Goal: Task Accomplishment & Management: Manage account settings

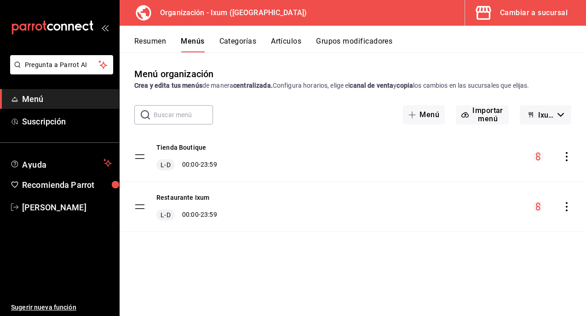
click at [151, 44] on button "Resumen" at bounding box center [150, 45] width 32 height 16
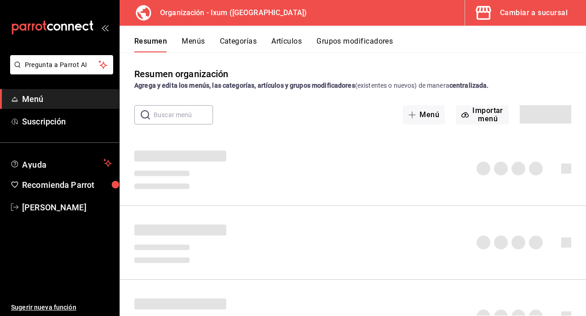
click at [197, 40] on button "Menús" at bounding box center [193, 45] width 23 height 16
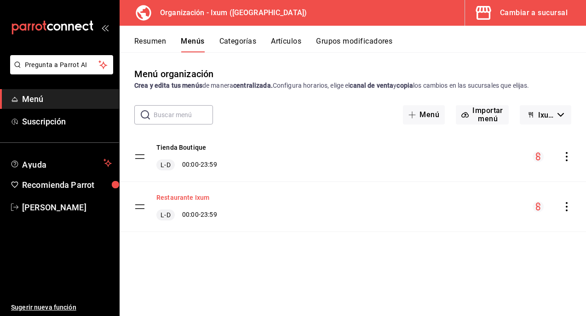
click at [189, 199] on button "Restaurante Ixum" at bounding box center [182, 197] width 53 height 9
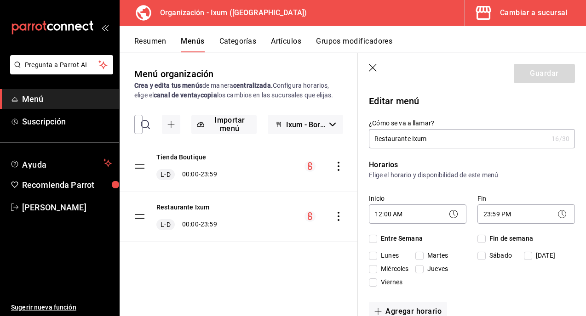
click at [160, 40] on button "Resumen" at bounding box center [150, 45] width 32 height 16
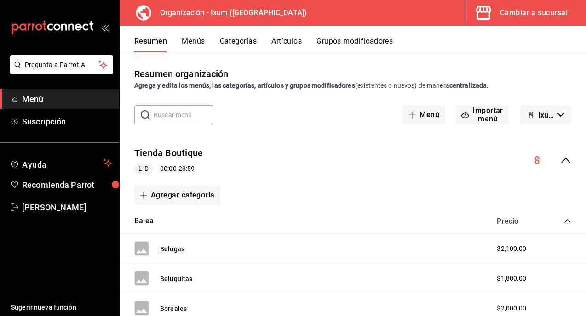
click at [564, 159] on icon "collapse-menu-row" at bounding box center [565, 160] width 11 height 11
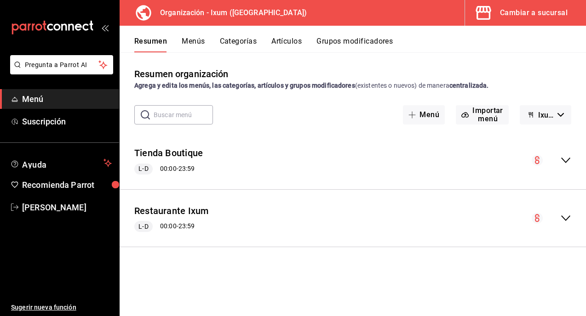
click at [565, 214] on icon "collapse-menu-row" at bounding box center [565, 218] width 11 height 11
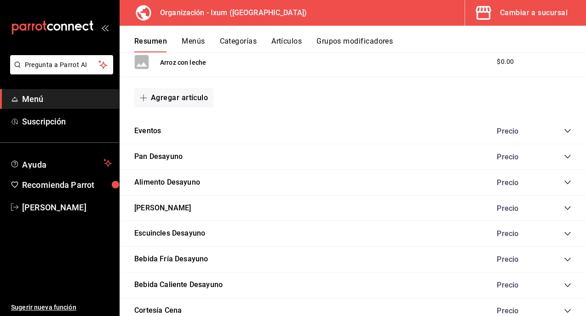
scroll to position [536, 0]
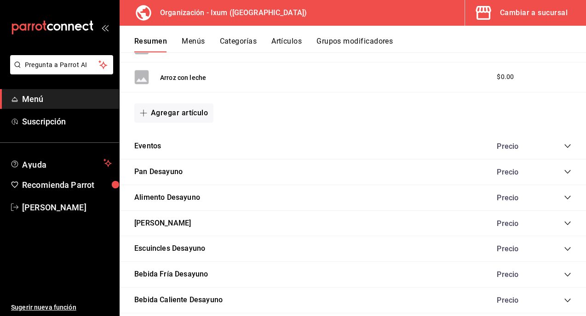
click at [564, 146] on icon "collapse-category-row" at bounding box center [567, 146] width 7 height 7
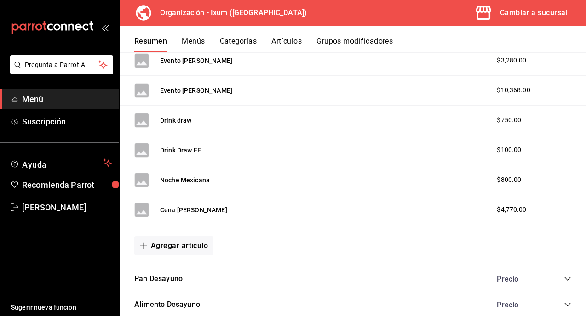
scroll to position [900, 0]
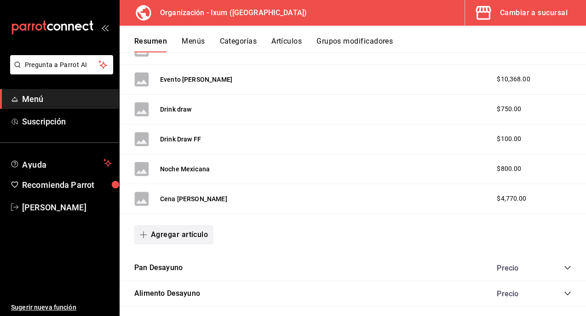
click at [186, 226] on button "Agregar artículo" at bounding box center [173, 234] width 79 height 19
click at [177, 281] on li "Artículo nuevo" at bounding box center [170, 282] width 72 height 23
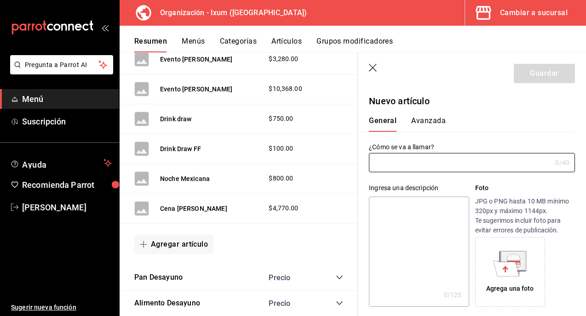
type input "AR-1758416275756"
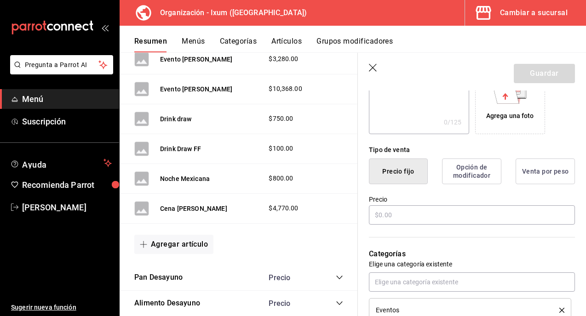
scroll to position [208, 0]
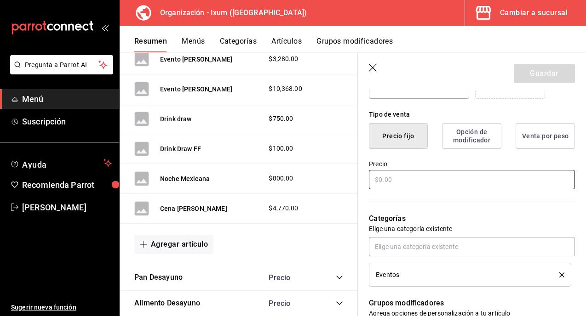
type input "Boda [GEOGRAPHIC_DATA]"
click at [404, 184] on input "text" at bounding box center [472, 179] width 206 height 19
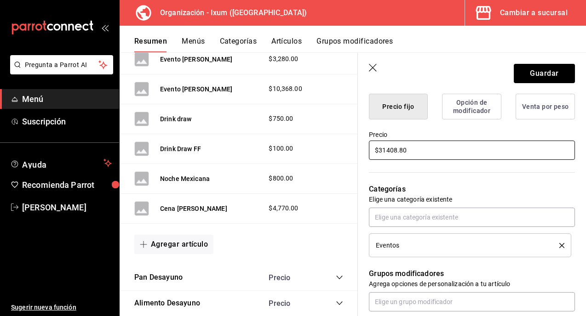
scroll to position [449, 0]
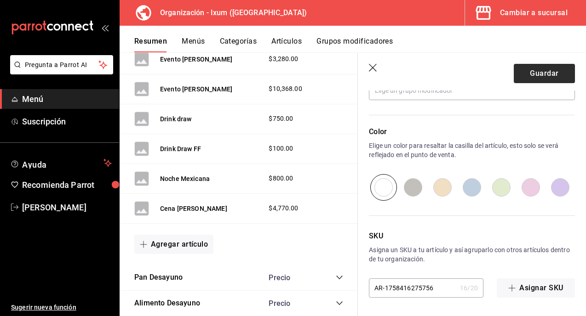
type input "$31408.80"
click at [544, 80] on button "Guardar" at bounding box center [544, 73] width 61 height 19
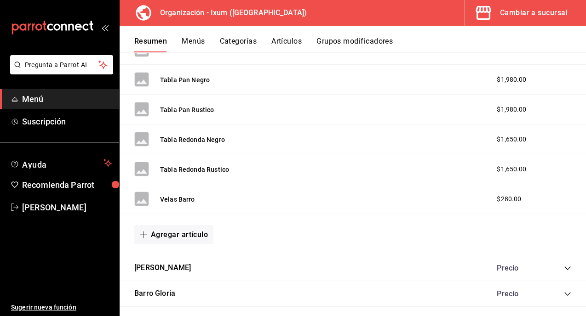
scroll to position [917, 0]
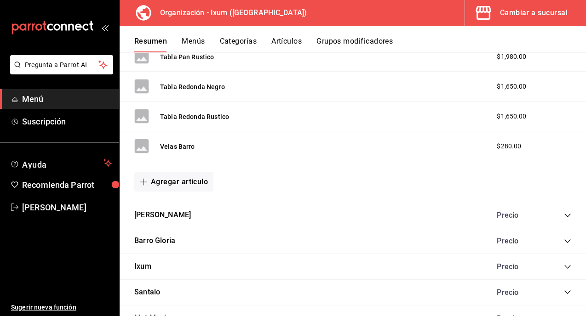
click at [509, 12] on div "Cambiar a sucursal" at bounding box center [534, 12] width 68 height 13
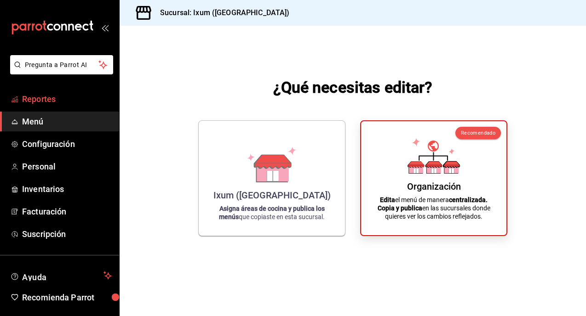
click at [46, 100] on span "Reportes" at bounding box center [67, 99] width 90 height 12
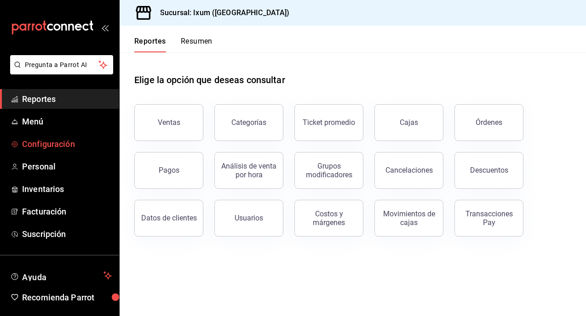
click at [41, 148] on span "Configuración" at bounding box center [67, 144] width 90 height 12
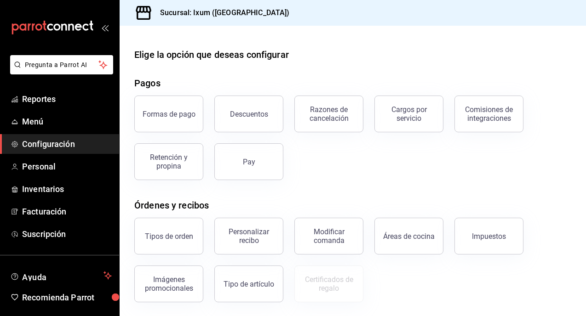
scroll to position [150, 0]
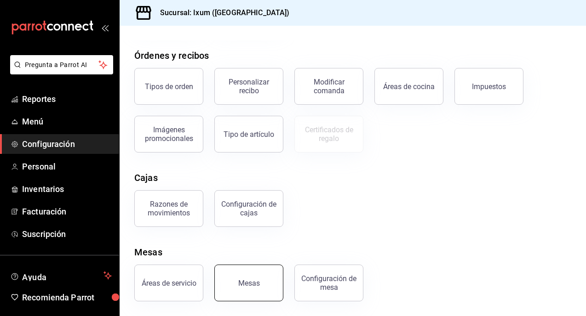
click at [257, 278] on button "Mesas" at bounding box center [248, 283] width 69 height 37
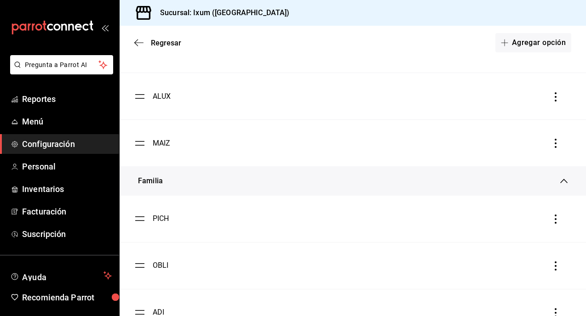
scroll to position [2199, 0]
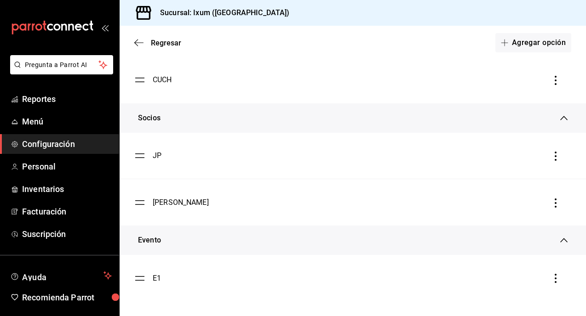
click at [556, 282] on icon "button" at bounding box center [555, 278] width 9 height 9
click at [154, 239] on div at bounding box center [293, 158] width 586 height 316
click at [529, 40] on button "Agregar opción" at bounding box center [533, 42] width 76 height 19
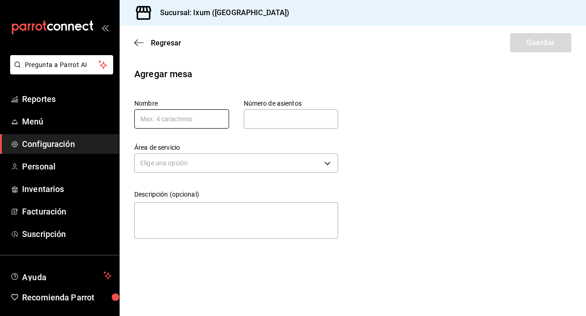
click at [195, 126] on input "text" at bounding box center [181, 118] width 95 height 19
type input "M"
type input "E2"
click at [269, 118] on input "text" at bounding box center [291, 119] width 95 height 18
type input "8"
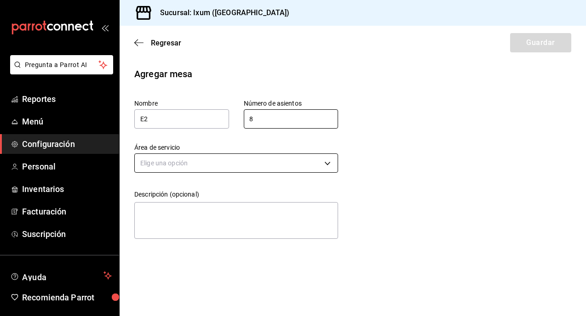
click at [178, 165] on body "Pregunta a Parrot AI Reportes Menú Configuración Personal Inventarios Facturaci…" at bounding box center [293, 158] width 586 height 316
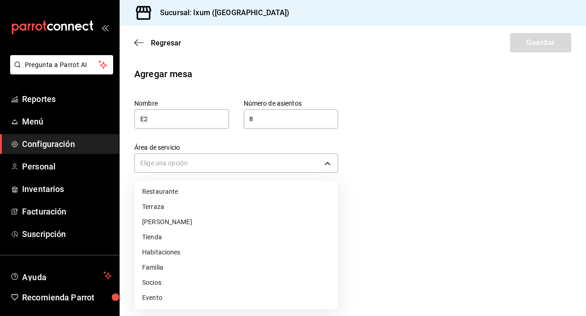
click at [161, 294] on li "Evento" at bounding box center [236, 298] width 203 height 15
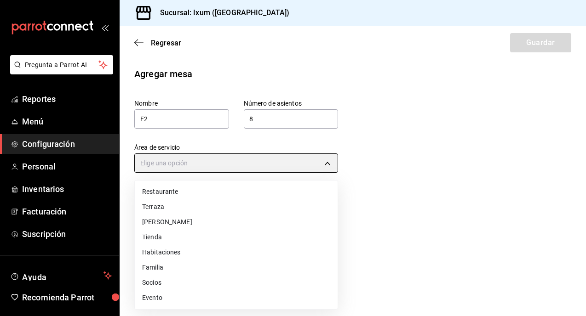
type input "14738d9e-4539-4eda-9b61-f5b7dcd87976"
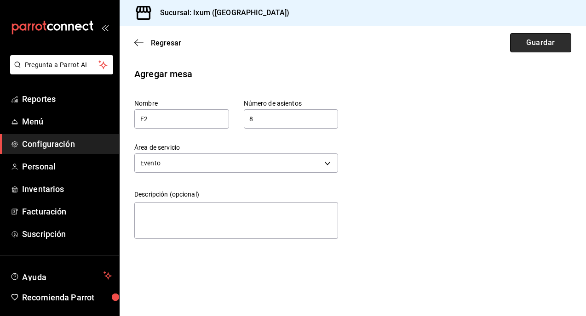
click at [544, 48] on button "Guardar" at bounding box center [540, 42] width 61 height 19
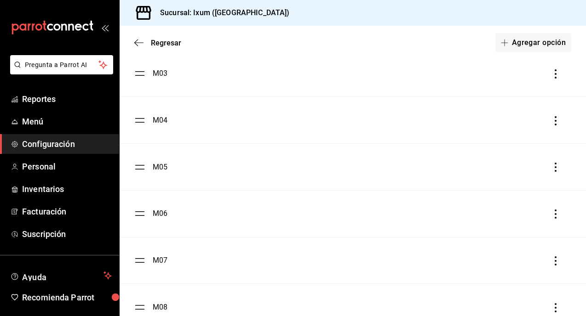
scroll to position [86, 0]
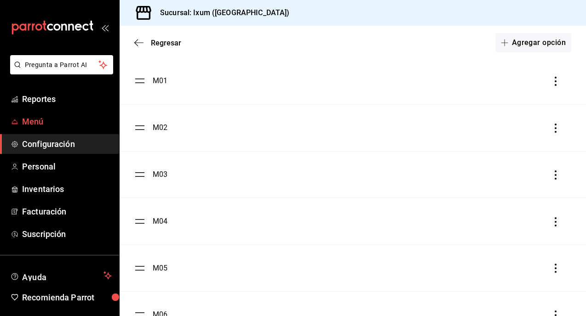
click at [45, 123] on span "Menú" at bounding box center [67, 121] width 90 height 12
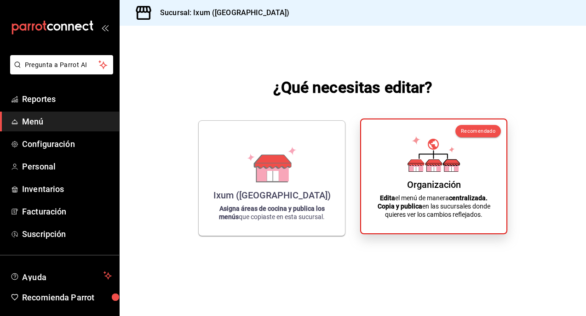
click at [363, 161] on div "Recomendado Organización Edita el menú de manera centralizada. Copia y publica …" at bounding box center [433, 177] width 147 height 116
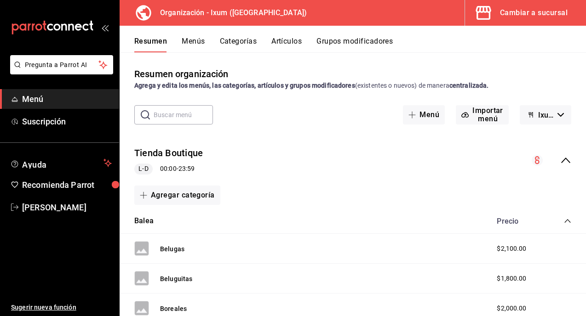
click at [567, 159] on icon "collapse-menu-row" at bounding box center [565, 160] width 11 height 11
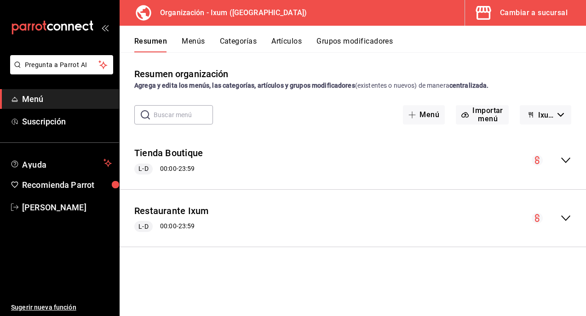
click at [569, 220] on icon "collapse-menu-row" at bounding box center [565, 218] width 11 height 11
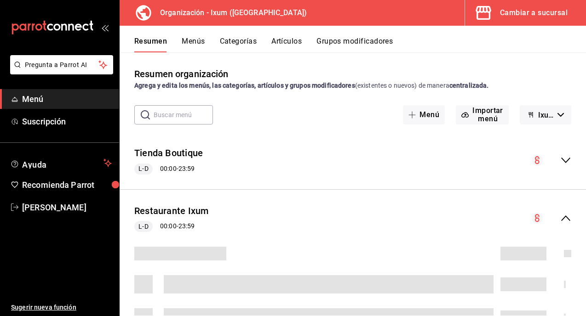
click at [569, 220] on icon "collapse-menu-row" at bounding box center [565, 218] width 11 height 11
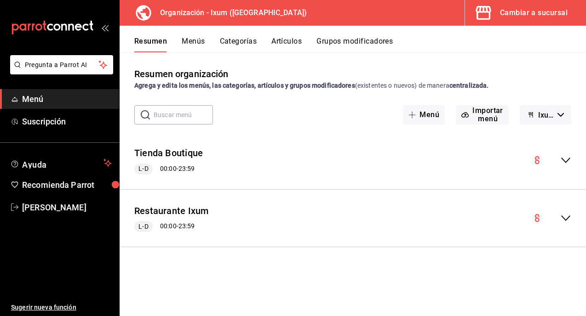
click at [190, 40] on button "Menús" at bounding box center [193, 45] width 23 height 16
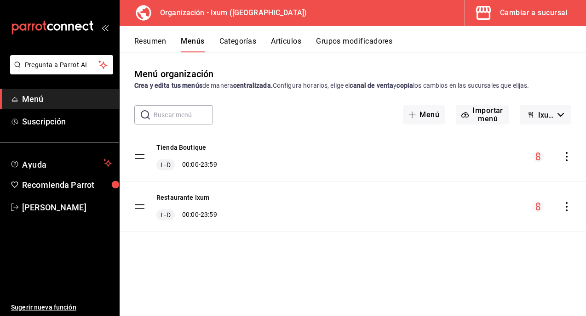
click at [568, 206] on icon "actions" at bounding box center [566, 206] width 9 height 9
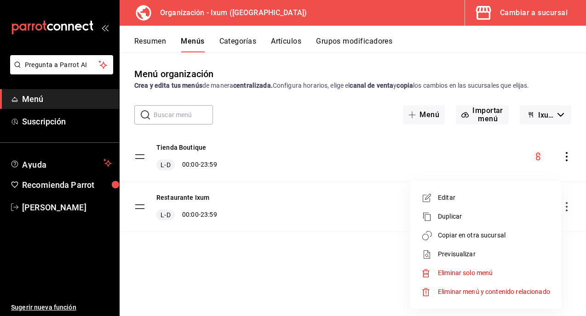
click at [471, 232] on span "Copiar en otra sucursal" at bounding box center [494, 236] width 112 height 10
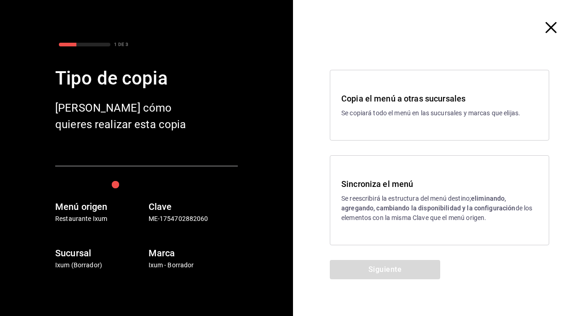
click at [374, 200] on p "Se reescribirá la estructura del menú destino; eliminando, agregando, cambiando…" at bounding box center [439, 208] width 196 height 29
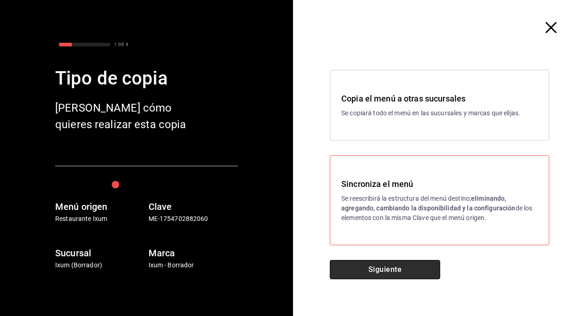
click at [366, 268] on button "Siguiente" at bounding box center [385, 269] width 110 height 19
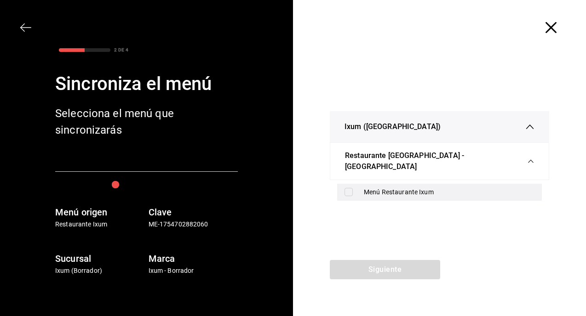
click at [342, 187] on div "Menú Restaurante Ixum" at bounding box center [439, 192] width 205 height 17
checkbox input "true"
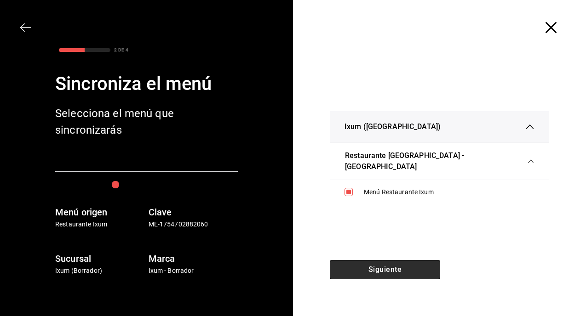
click at [357, 267] on button "Siguiente" at bounding box center [385, 269] width 110 height 19
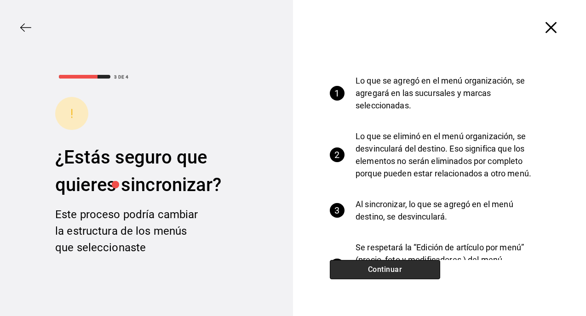
click at [357, 267] on button "Continuar" at bounding box center [385, 269] width 110 height 19
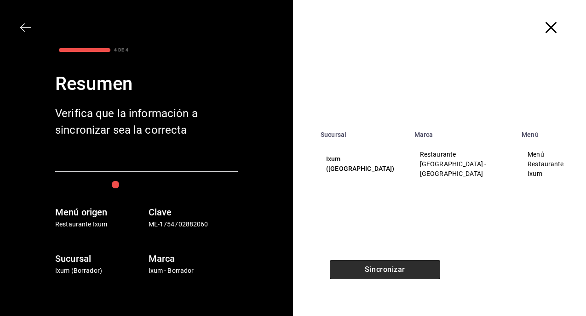
click at [357, 267] on button "Sincronizar" at bounding box center [385, 269] width 110 height 19
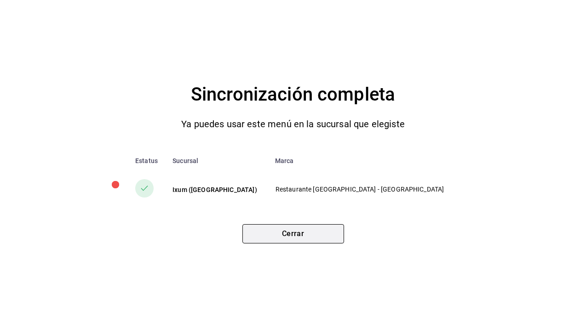
click at [311, 240] on button "Cerrar" at bounding box center [293, 233] width 102 height 19
